Goal: Transaction & Acquisition: Purchase product/service

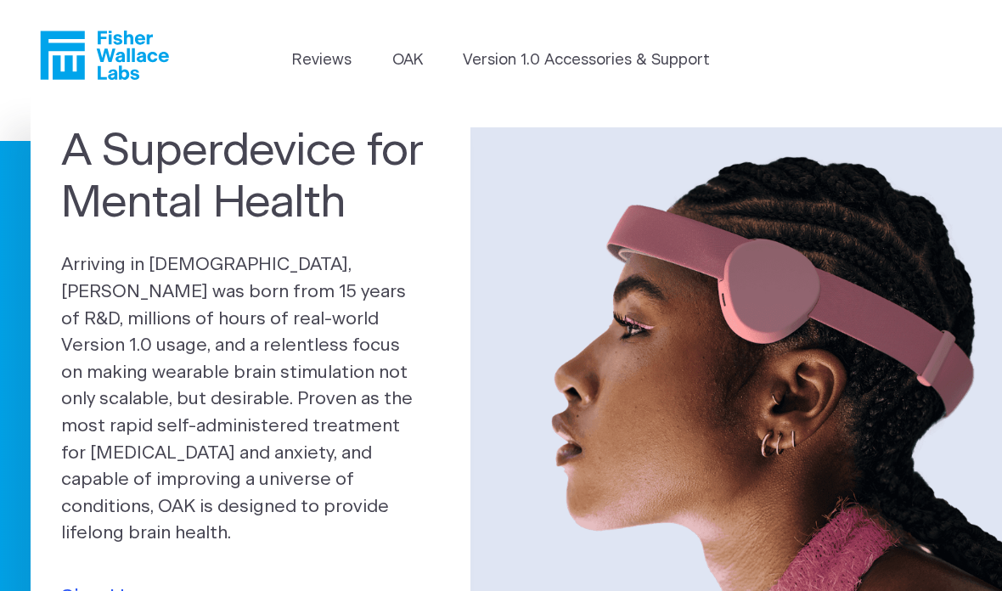
scroll to position [23, 0]
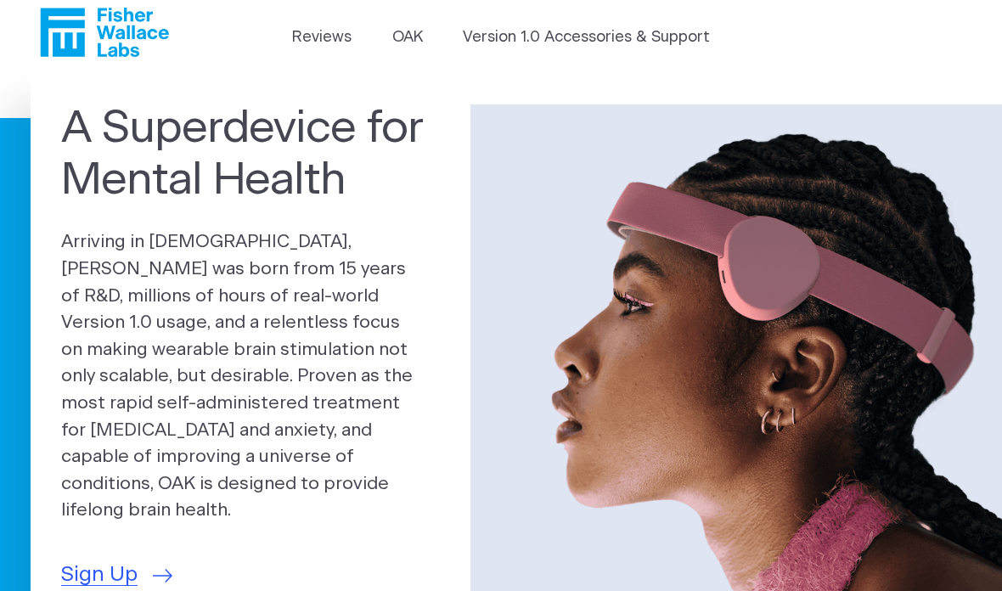
click at [594, 39] on link "Version 1.0 Accessories & Support" at bounding box center [586, 37] width 247 height 23
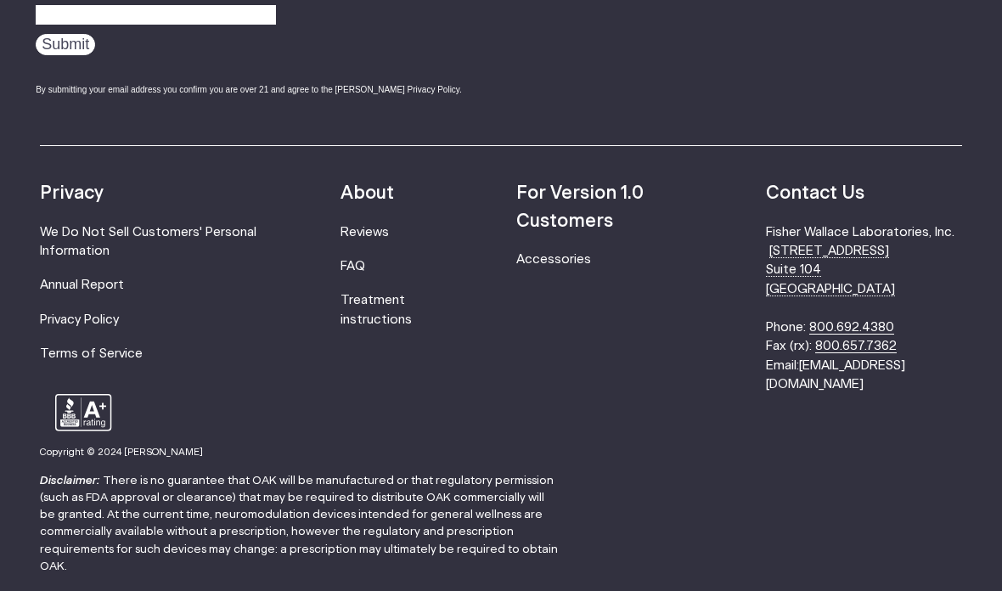
scroll to position [1254, 0]
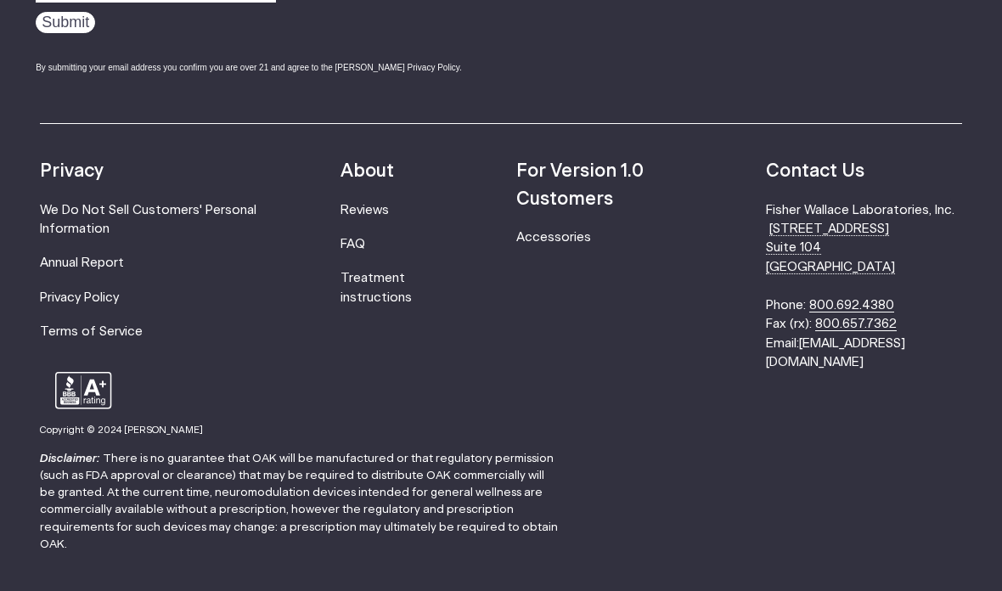
click at [391, 284] on link "Treatment instructions" at bounding box center [375, 287] width 71 height 31
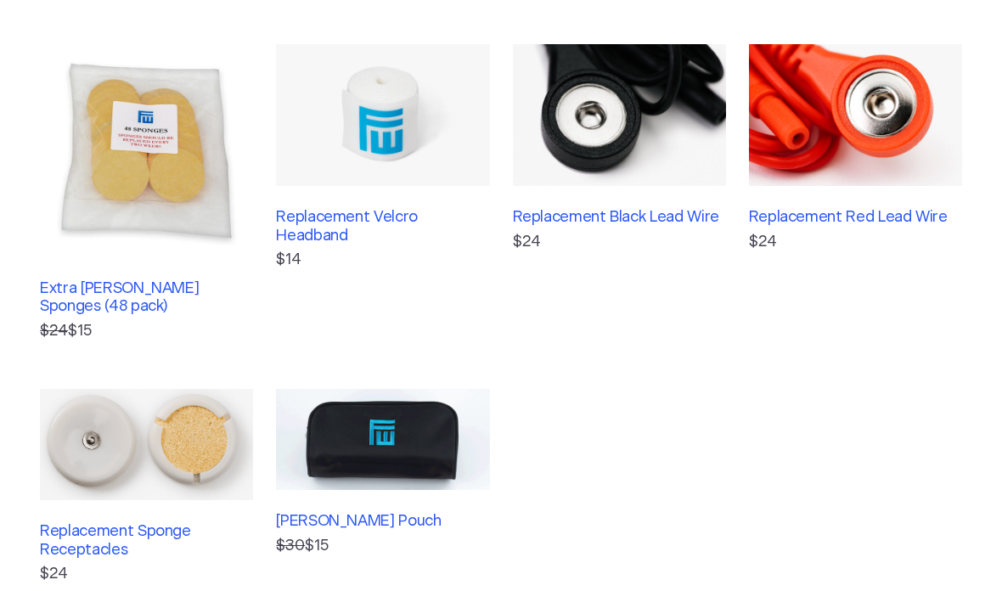
scroll to position [376, 0]
click at [191, 278] on link "Extra Fisher Wallace Sponges (48 pack) $24 $15" at bounding box center [146, 193] width 213 height 299
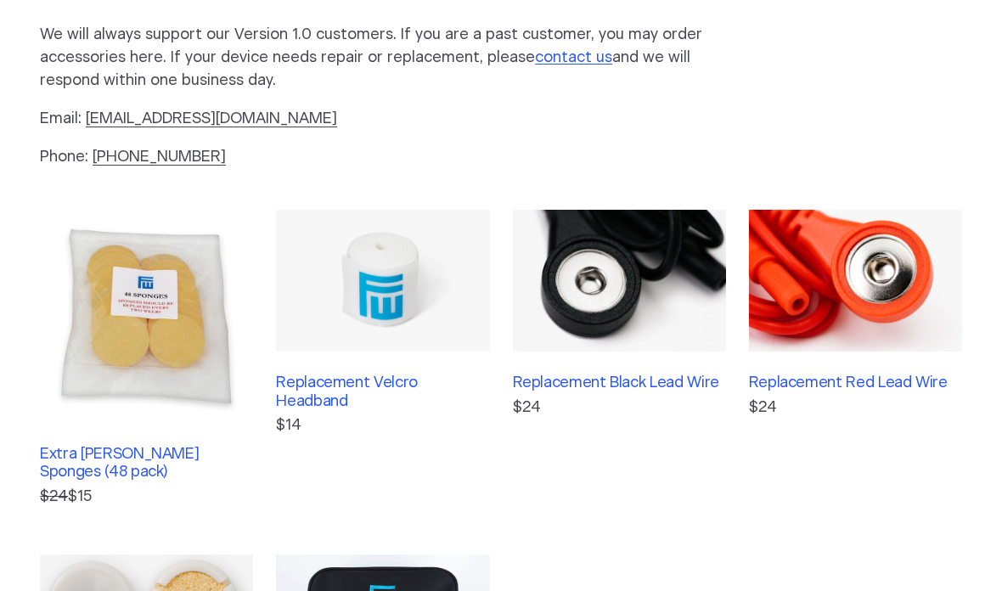
scroll to position [0, 0]
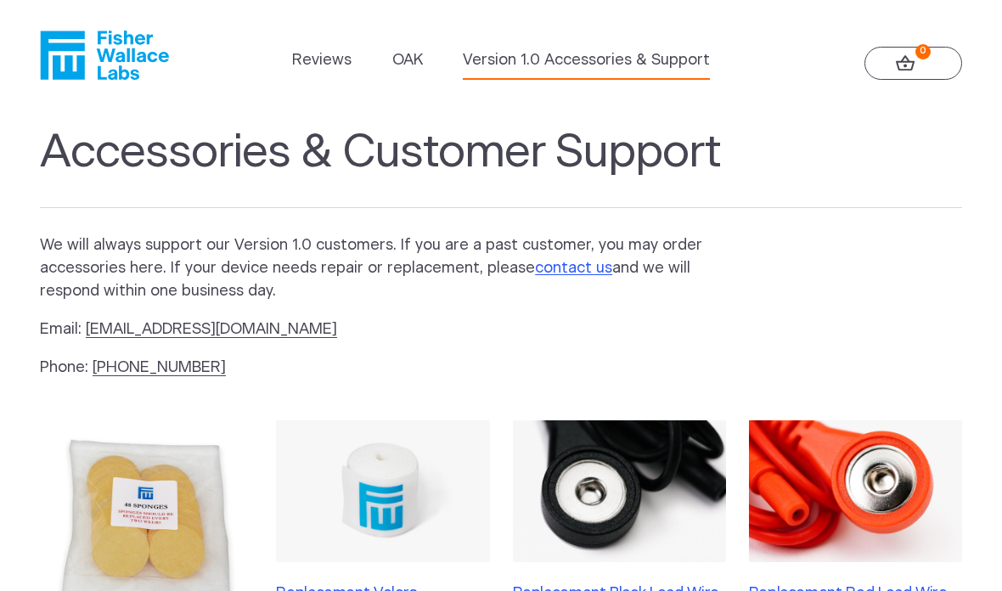
click at [404, 58] on link "OAK" at bounding box center [407, 60] width 31 height 23
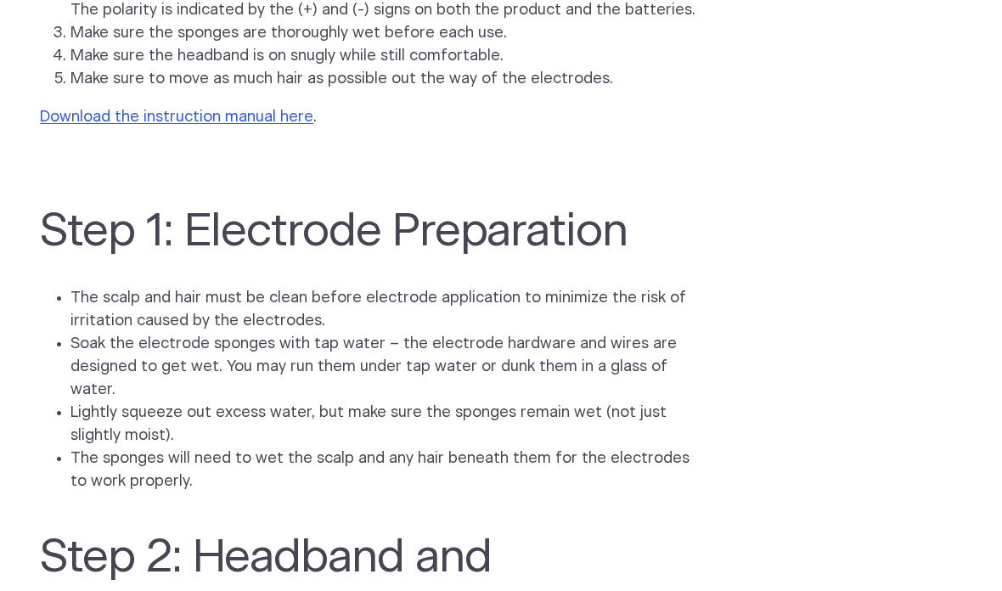
scroll to position [1340, 0]
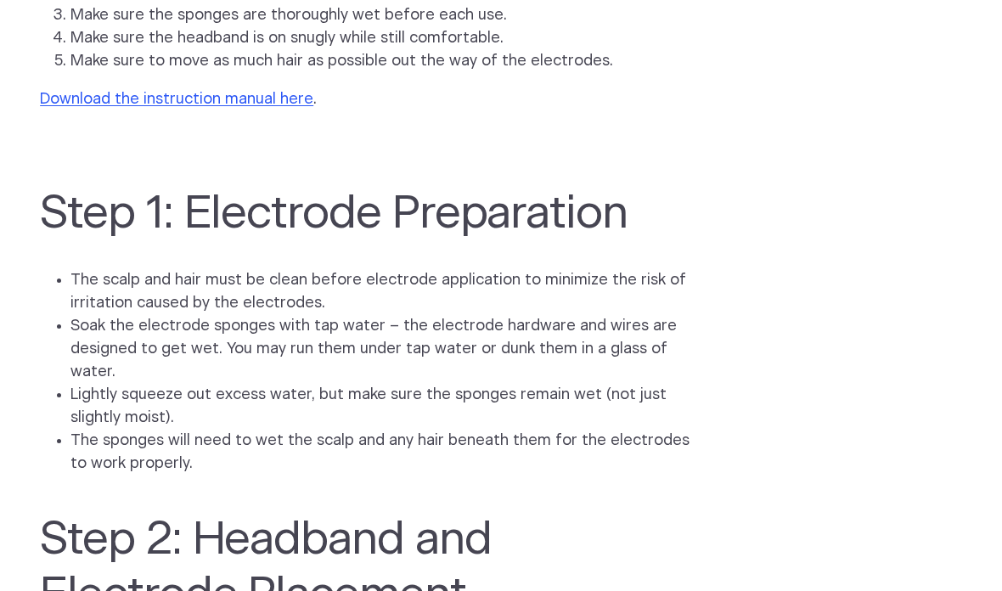
click at [267, 98] on link "Download the instruction manual here" at bounding box center [176, 99] width 273 height 15
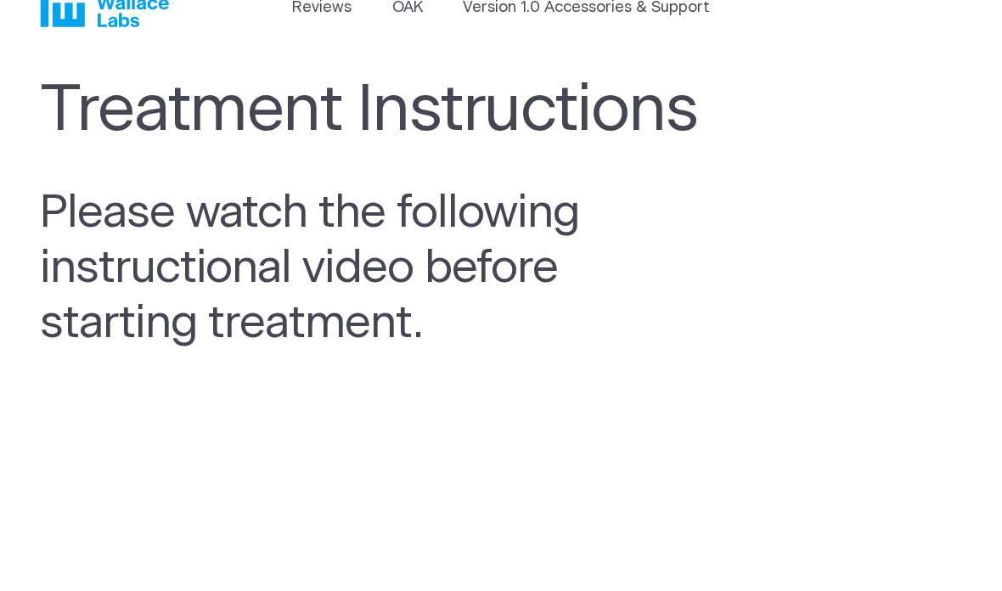
scroll to position [0, 0]
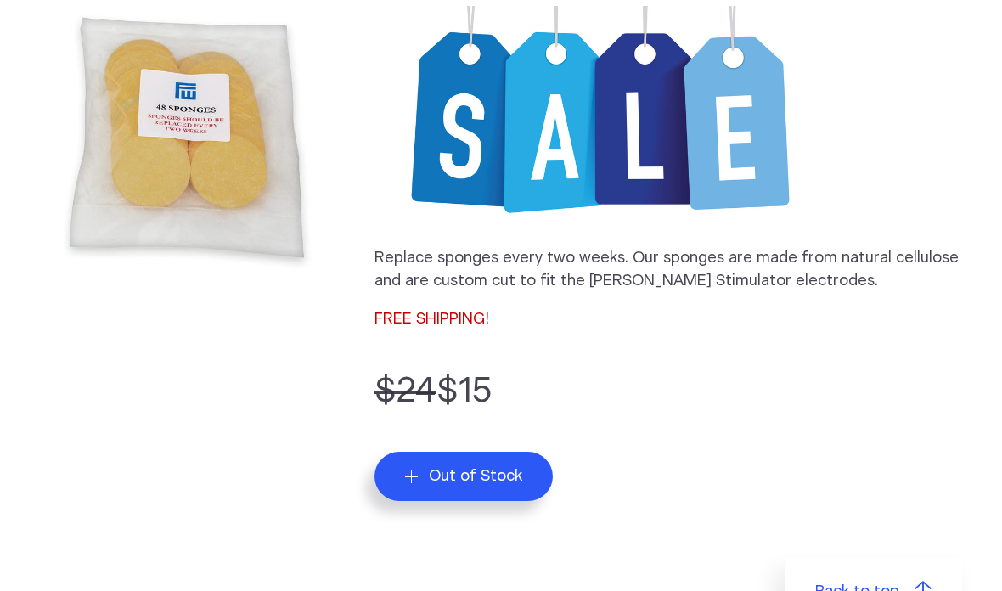
scroll to position [257, 0]
click at [455, 298] on div "Replace sponges every two weeks. Our sponges are made from natural cellulose an…" at bounding box center [668, 168] width 588 height 325
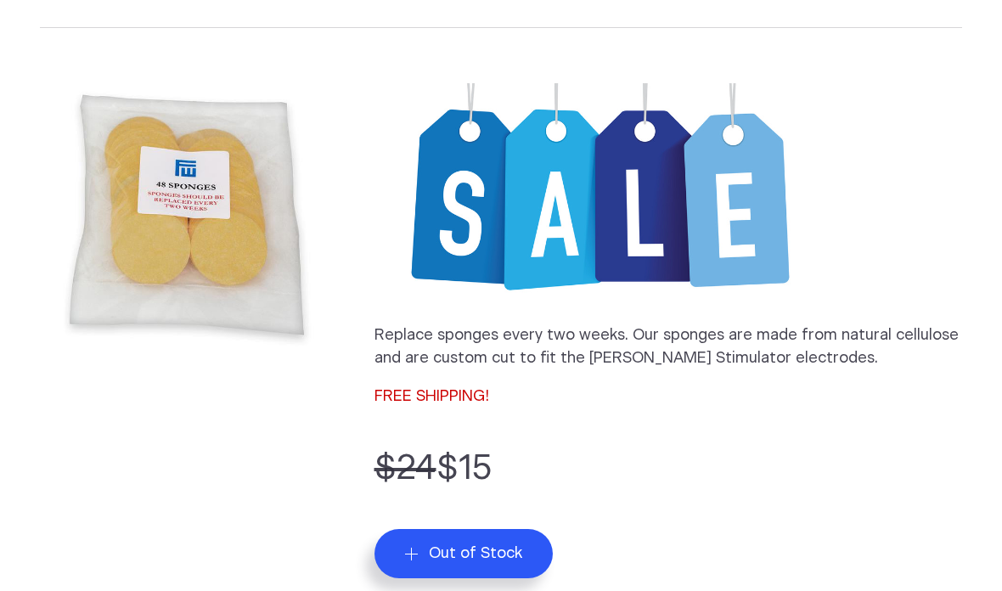
scroll to position [0, 0]
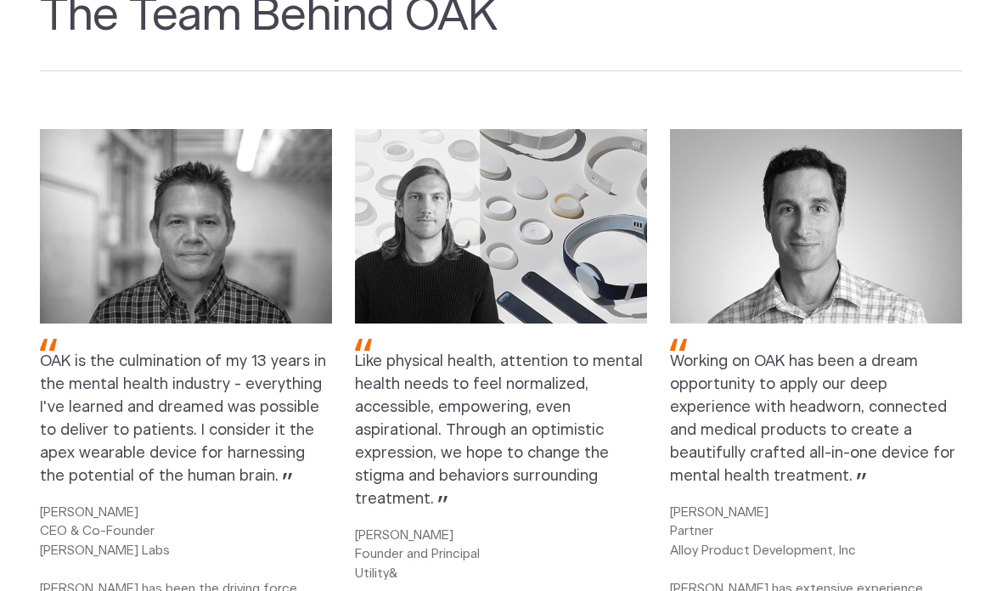
scroll to position [1873, 0]
click at [948, 534] on p "CHRIS FRUHAUF Partner Alloy Product Development, Inc Chris has extensive experi…" at bounding box center [816, 579] width 292 height 152
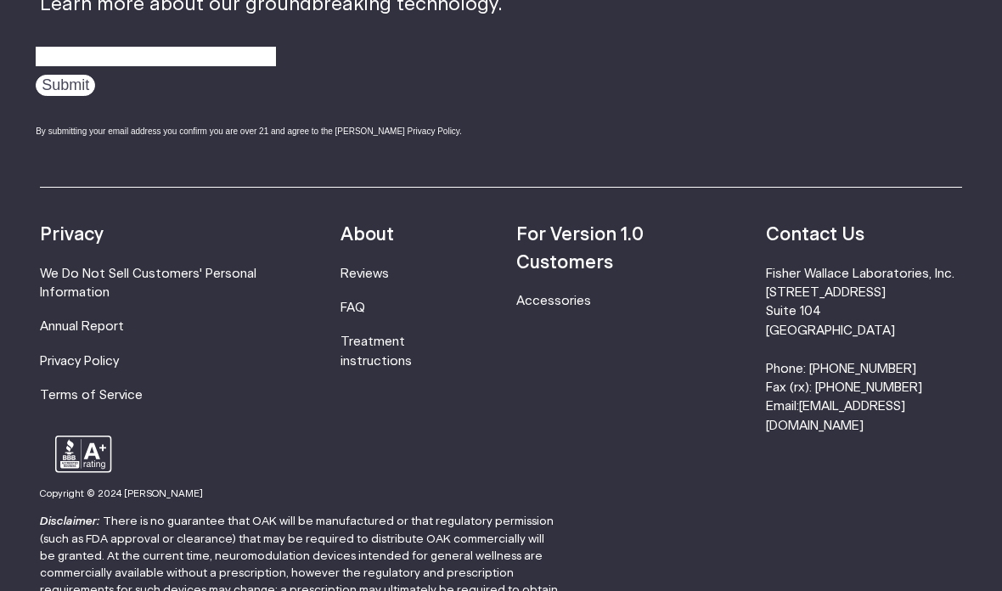
scroll to position [2826, 0]
click at [934, 510] on footer "Sign up... Learn more about our groundbreaking technology. Submit By submitting…" at bounding box center [501, 280] width 1002 height 856
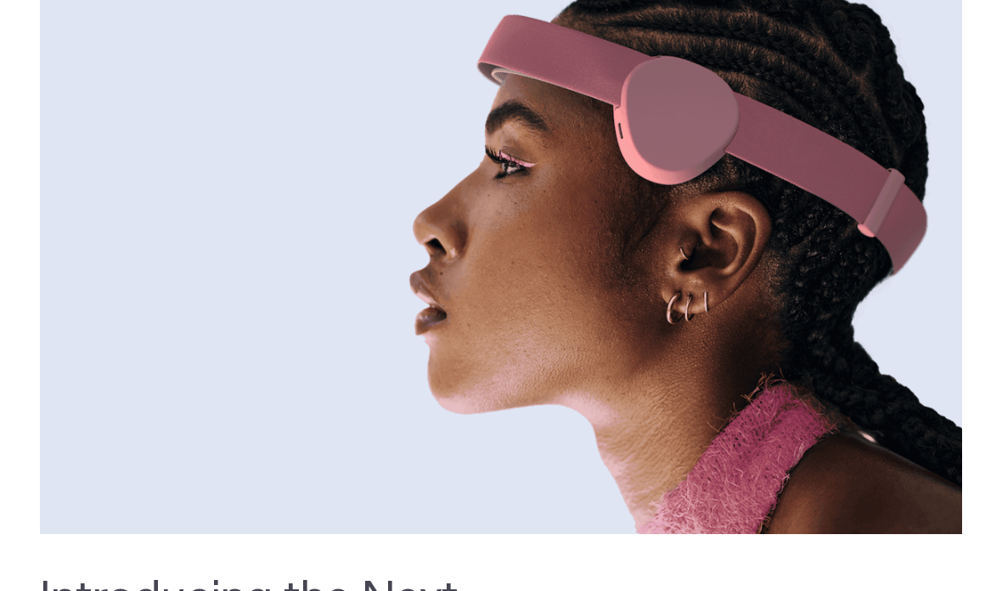
scroll to position [0, 0]
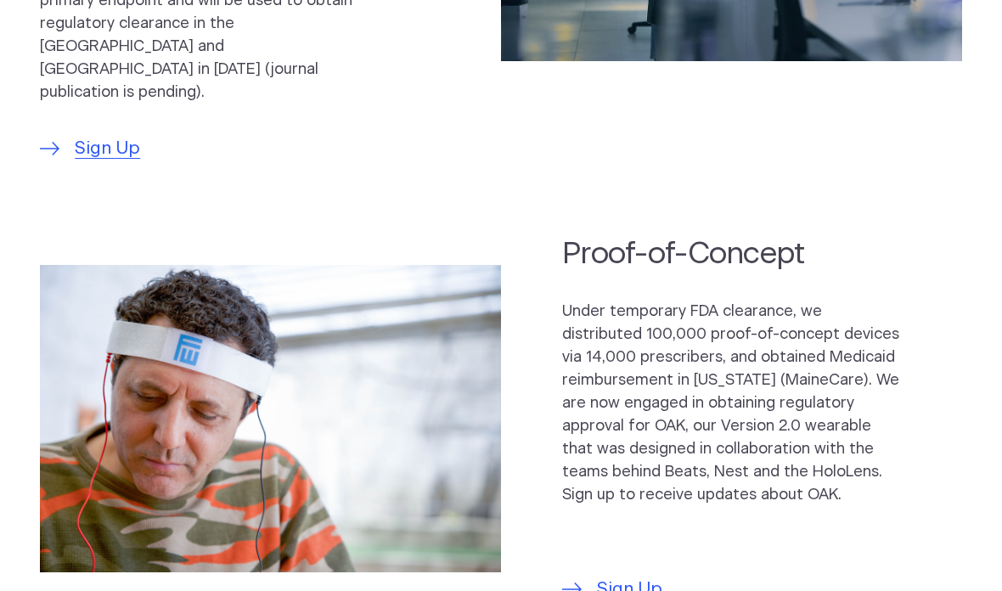
scroll to position [1077, 0]
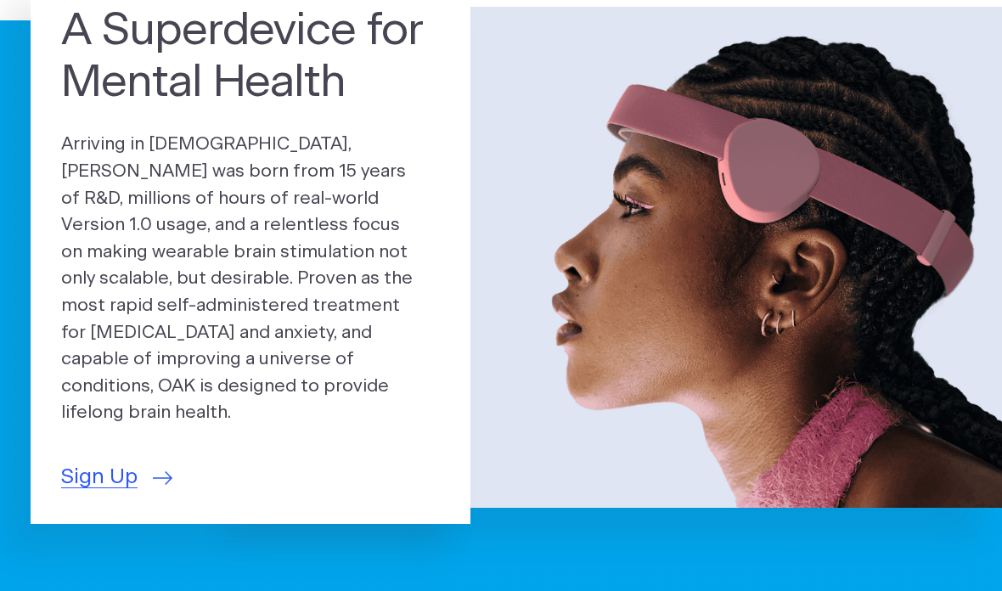
scroll to position [121, 0]
click at [113, 462] on span "Sign Up" at bounding box center [99, 477] width 76 height 31
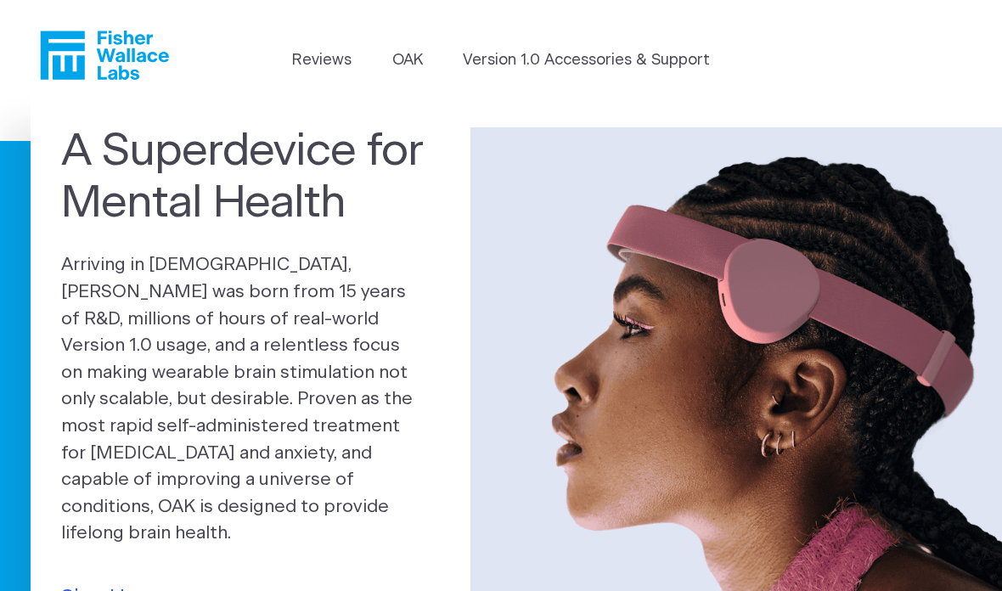
click at [323, 60] on link "Reviews" at bounding box center [321, 60] width 59 height 23
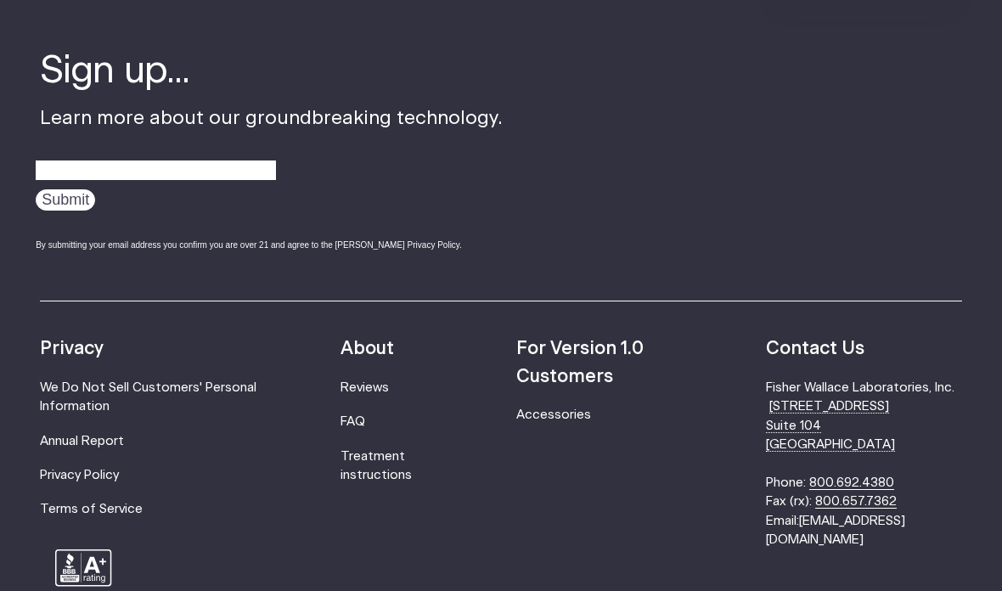
scroll to position [2113, 0]
click at [363, 426] on link "FAQ" at bounding box center [352, 421] width 25 height 13
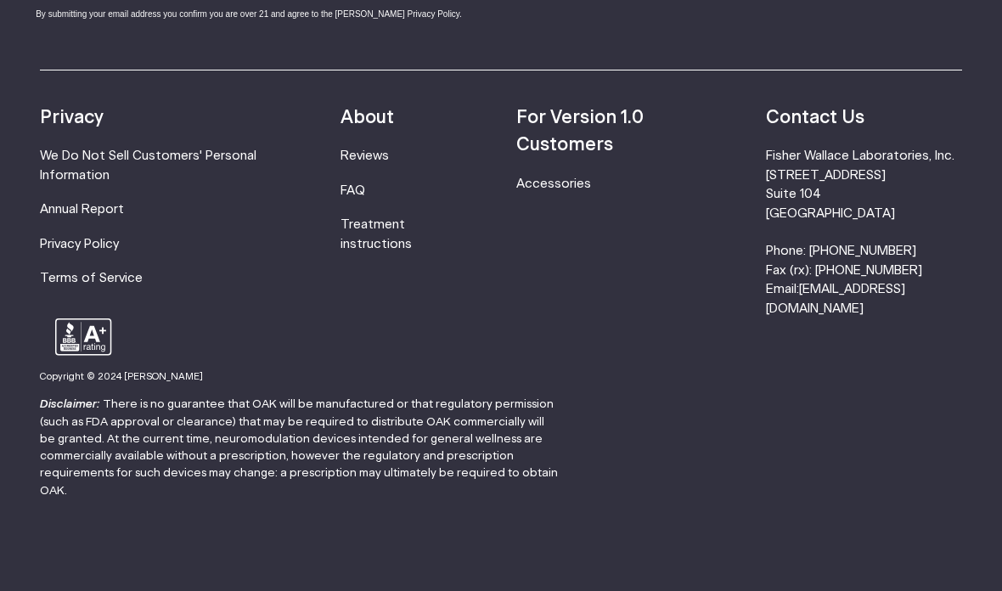
scroll to position [2292, 0]
click at [575, 177] on link "Accessories" at bounding box center [553, 183] width 75 height 13
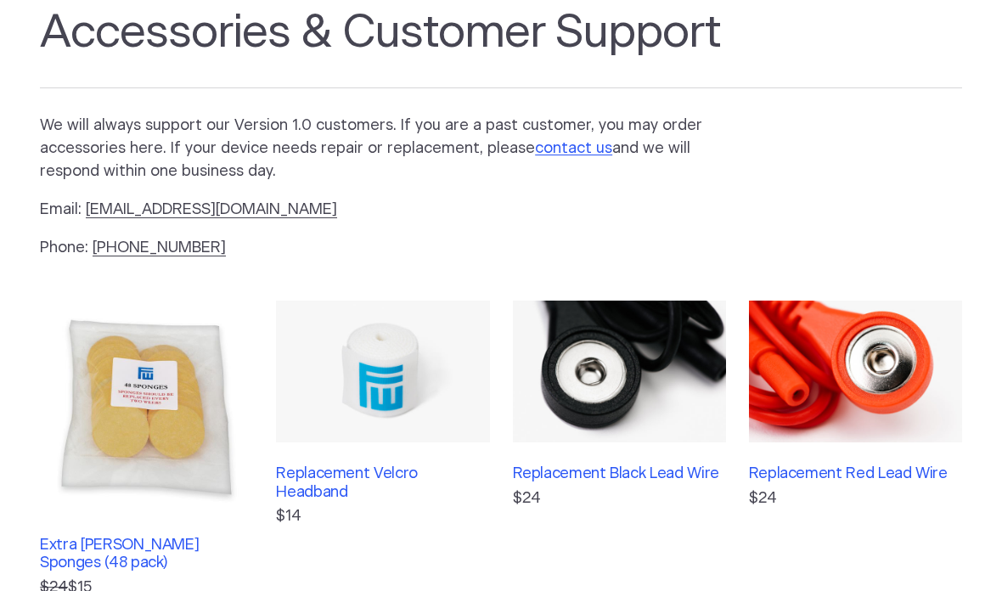
scroll to position [129, 0]
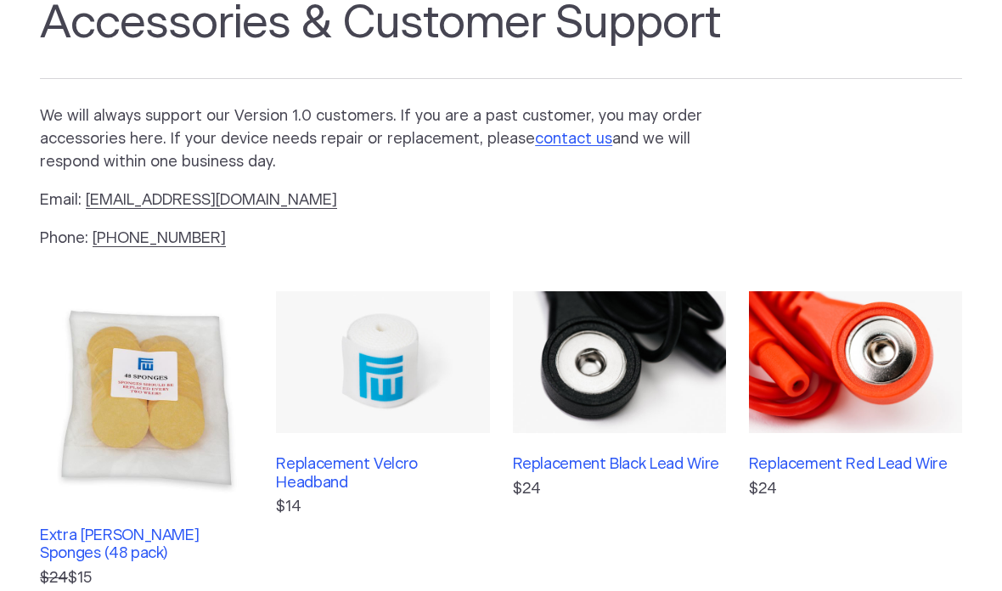
click at [207, 538] on h3 "Extra [PERSON_NAME] Sponges (48 pack)" at bounding box center [146, 545] width 213 height 37
